Goal: Task Accomplishment & Management: Manage account settings

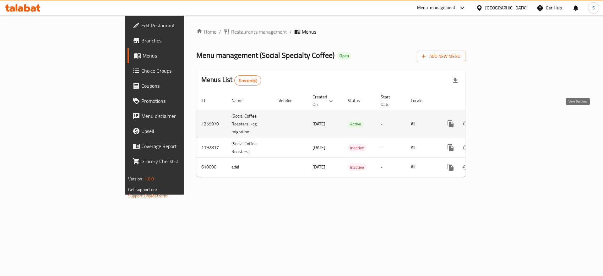
click at [500, 120] on icon "enhanced table" at bounding box center [497, 124] width 8 height 8
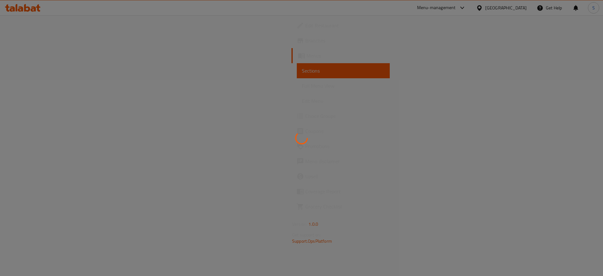
click at [39, 43] on div at bounding box center [301, 138] width 603 height 276
click at [28, 42] on div at bounding box center [301, 138] width 603 height 276
click at [25, 40] on div at bounding box center [301, 138] width 603 height 276
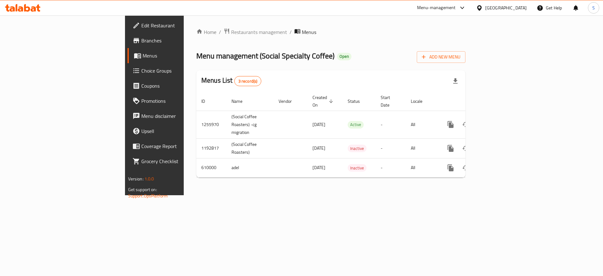
click at [128, 34] on link "Branches" at bounding box center [177, 40] width 98 height 15
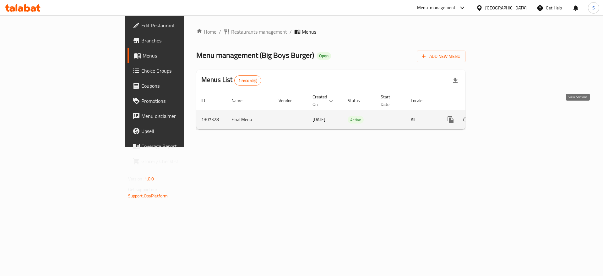
click at [499, 117] on icon "enhanced table" at bounding box center [496, 120] width 6 height 6
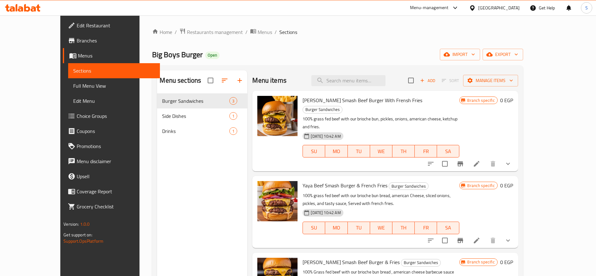
scroll to position [12, 0]
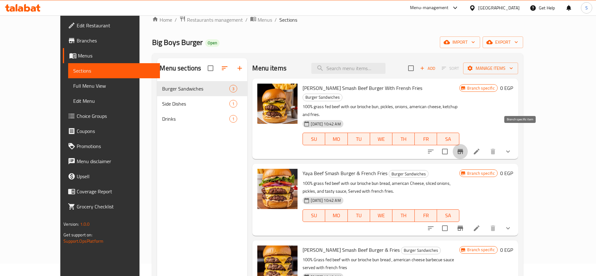
click at [463, 149] on icon "Branch-specific-item" at bounding box center [461, 151] width 6 height 5
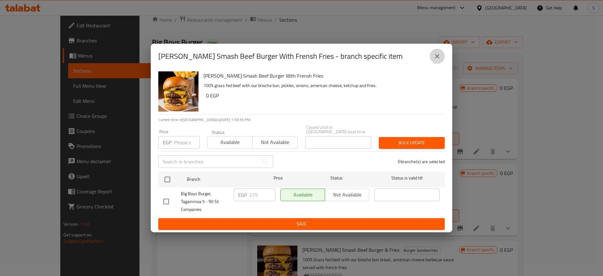
click at [438, 63] on button "close" at bounding box center [437, 56] width 15 height 15
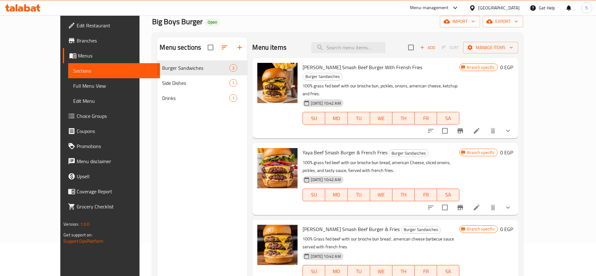
scroll to position [34, 0]
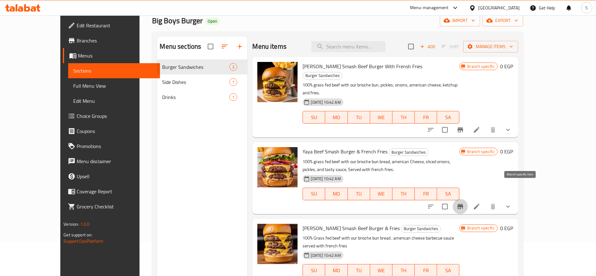
click at [468, 199] on button "Branch-specific-item" at bounding box center [460, 206] width 15 height 15
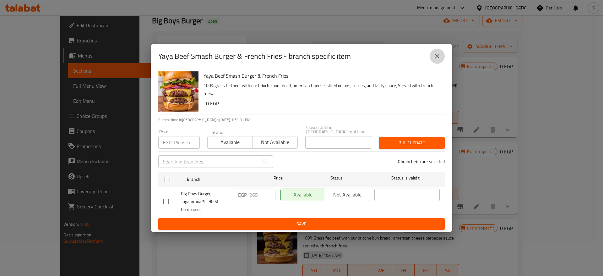
click at [439, 58] on icon "close" at bounding box center [437, 56] width 4 height 4
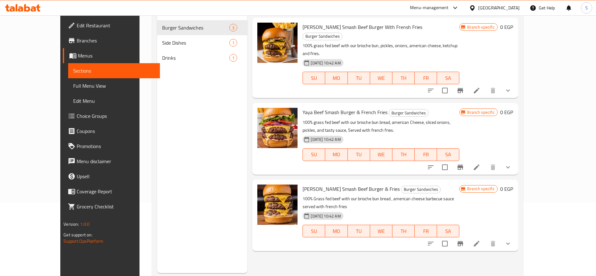
scroll to position [74, 0]
click at [463, 241] on icon "Branch-specific-item" at bounding box center [461, 243] width 6 height 5
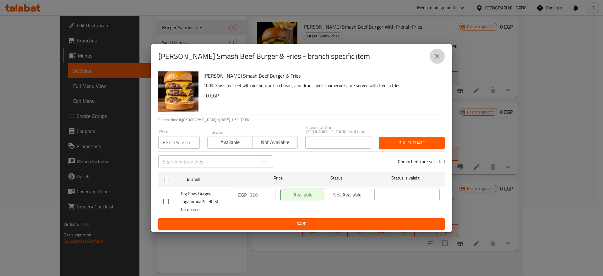
click at [442, 59] on button "close" at bounding box center [437, 56] width 15 height 15
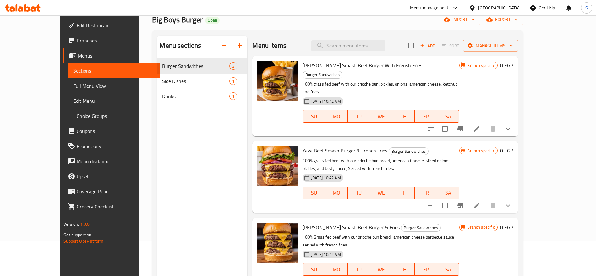
scroll to position [34, 0]
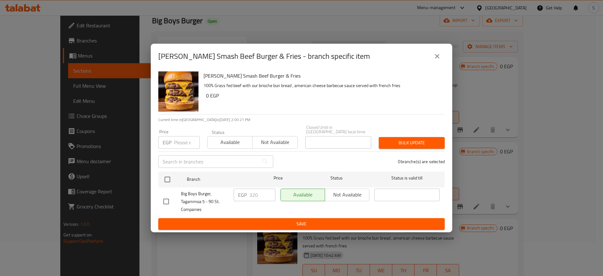
click at [169, 204] on input "checkbox" at bounding box center [166, 201] width 13 height 13
checkbox input "true"
drag, startPoint x: 261, startPoint y: 193, endPoint x: 240, endPoint y: 190, distance: 21.9
click at [240, 190] on div "EGP 320 ​" at bounding box center [255, 195] width 42 height 13
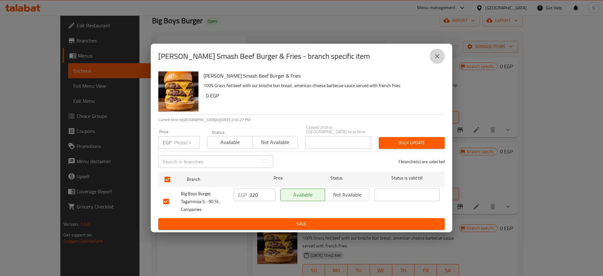
click at [435, 60] on icon "close" at bounding box center [438, 56] width 8 height 8
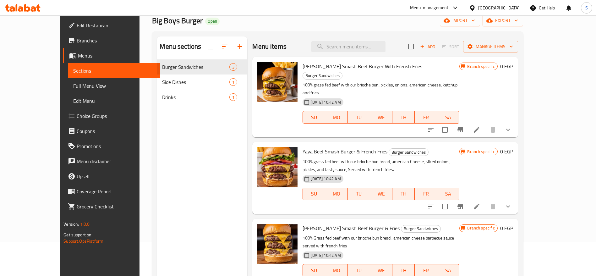
click at [31, 8] on icon at bounding box center [23, 8] width 36 height 8
